Goal: Information Seeking & Learning: Learn about a topic

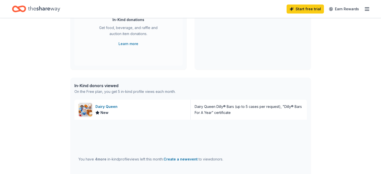
scroll to position [75, 0]
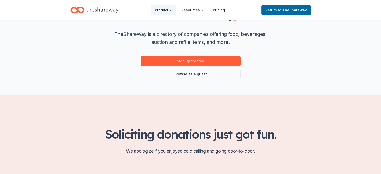
scroll to position [75, 0]
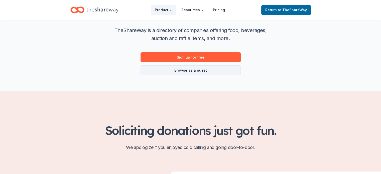
click at [209, 71] on link "Browse as a guest" at bounding box center [191, 70] width 100 height 10
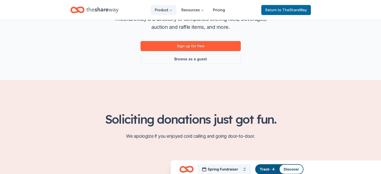
scroll to position [25, 0]
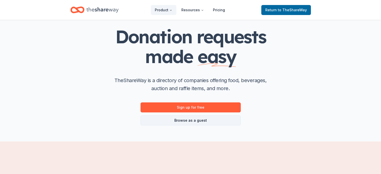
click at [188, 123] on link "Browse as a guest" at bounding box center [191, 121] width 100 height 10
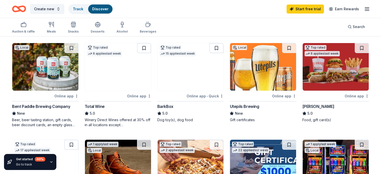
scroll to position [25, 0]
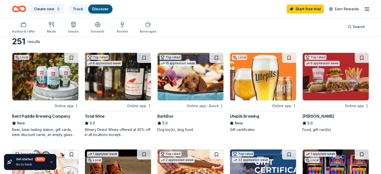
click at [181, 88] on img at bounding box center [191, 77] width 66 height 48
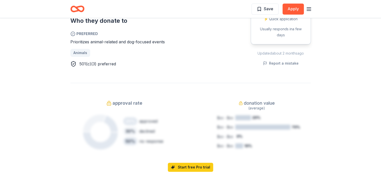
scroll to position [301, 0]
